Goal: Transaction & Acquisition: Purchase product/service

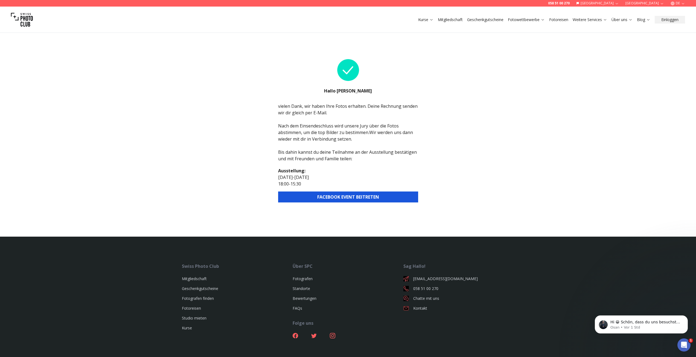
click at [347, 195] on button "FACEBOOK EVENT BEITRETEN" at bounding box center [348, 196] width 140 height 11
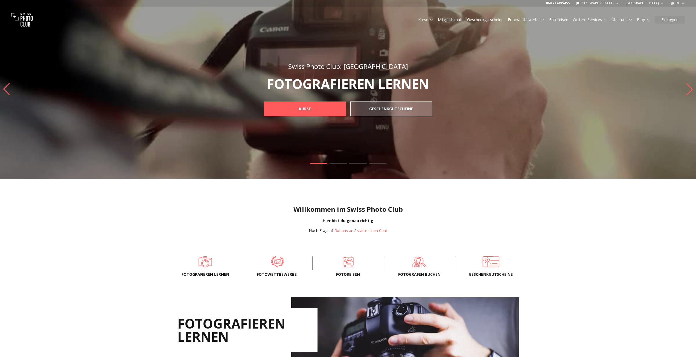
click at [275, 264] on span at bounding box center [277, 261] width 54 height 16
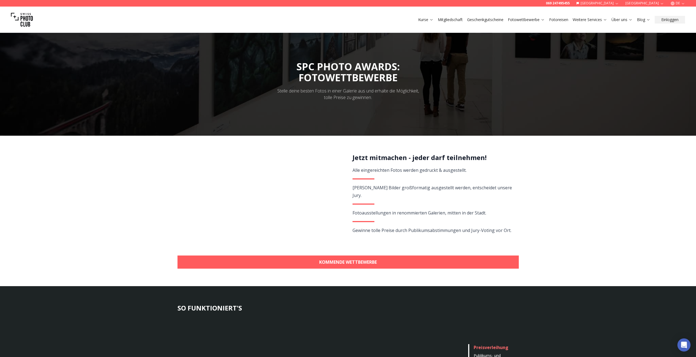
click at [356, 261] on link "KOMMENDE WETTBEWERBE" at bounding box center [348, 262] width 341 height 13
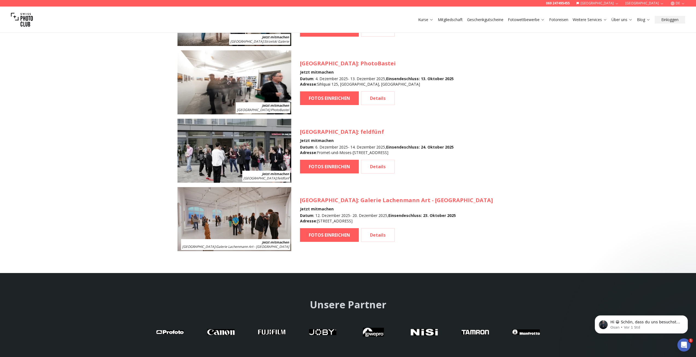
scroll to position [845, 0]
